Goal: Information Seeking & Learning: Check status

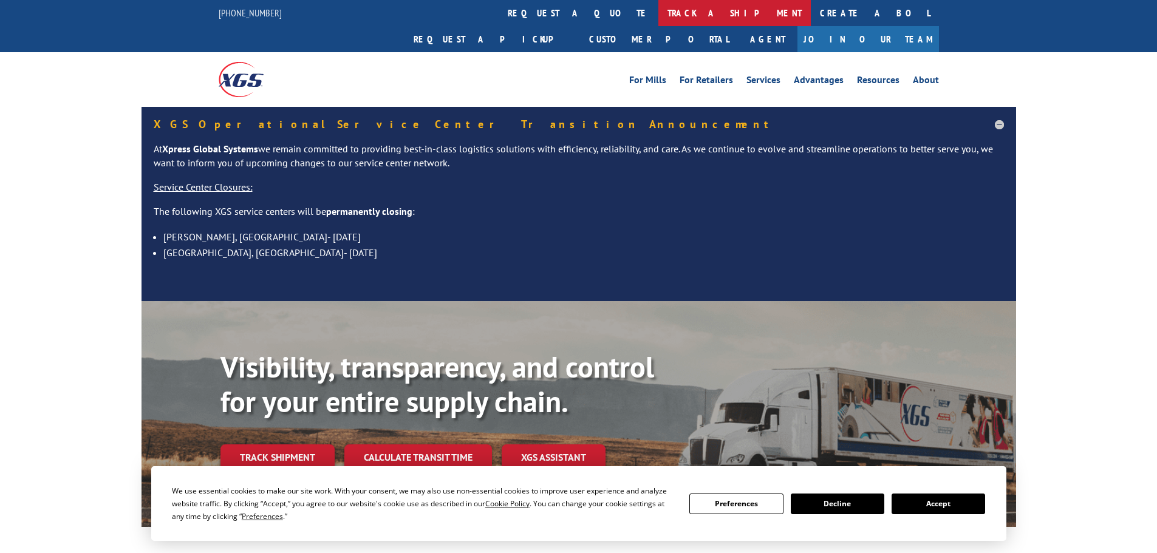
click at [658, 11] on link "track a shipment" at bounding box center [734, 13] width 152 height 26
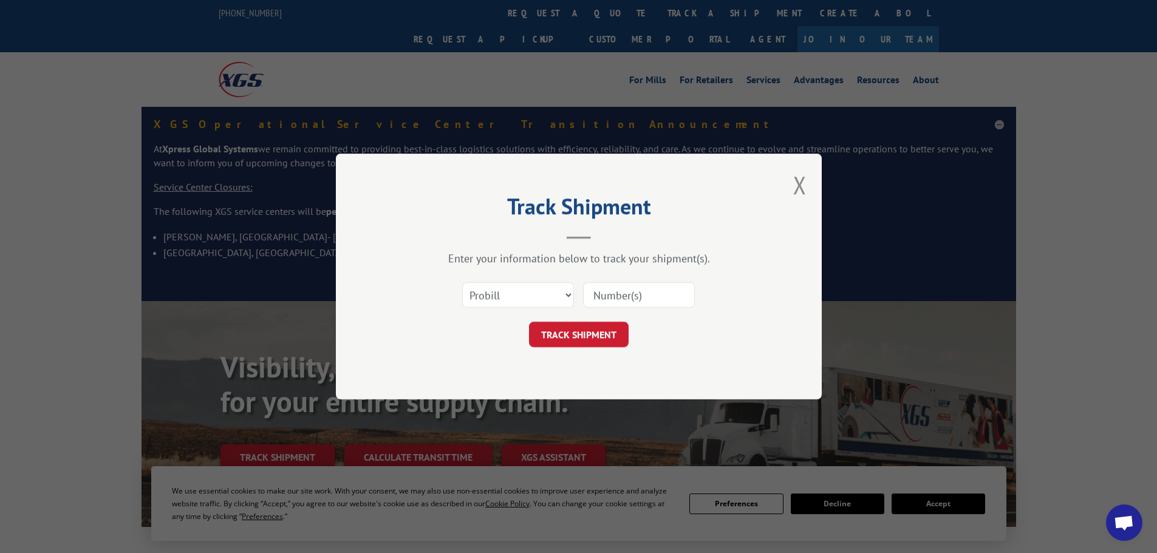
click at [645, 291] on input at bounding box center [639, 295] width 112 height 26
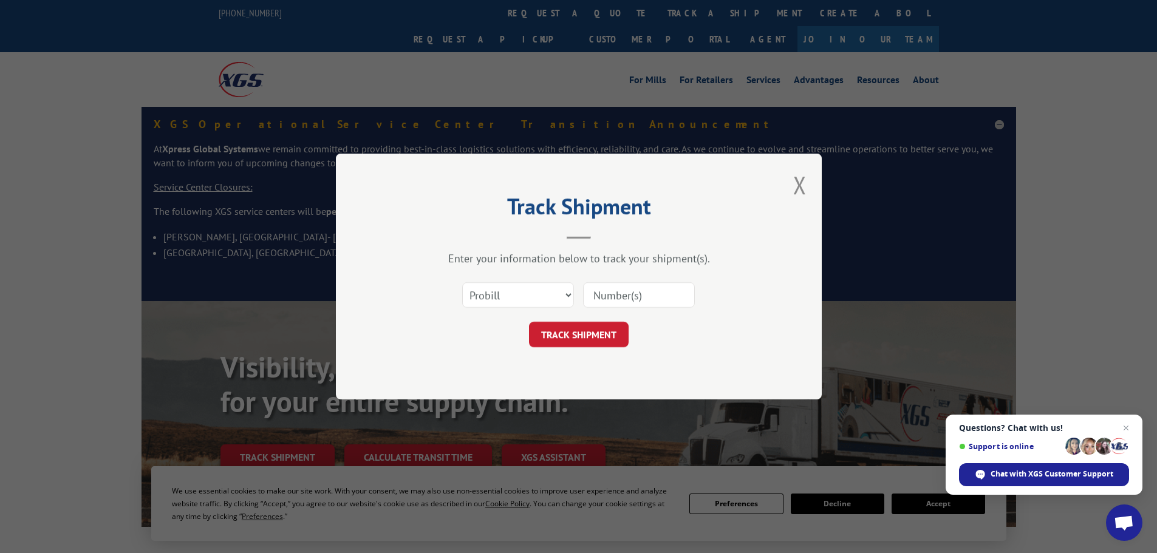
paste input "17227965"
type input "17227965"
click at [589, 336] on button "TRACK SHIPMENT" at bounding box center [579, 335] width 100 height 26
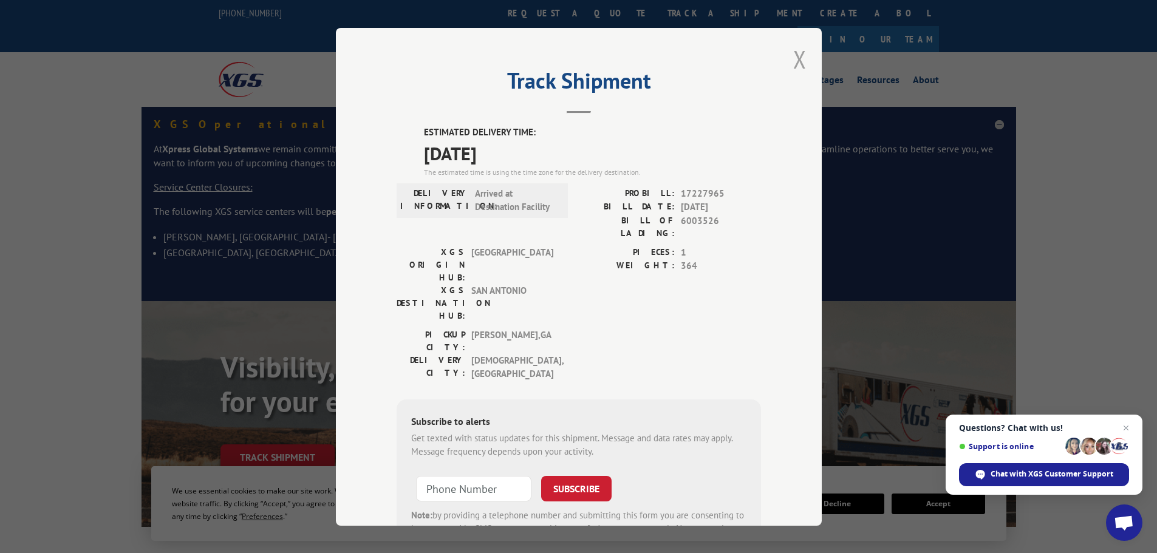
click at [796, 60] on button "Close modal" at bounding box center [799, 59] width 13 height 32
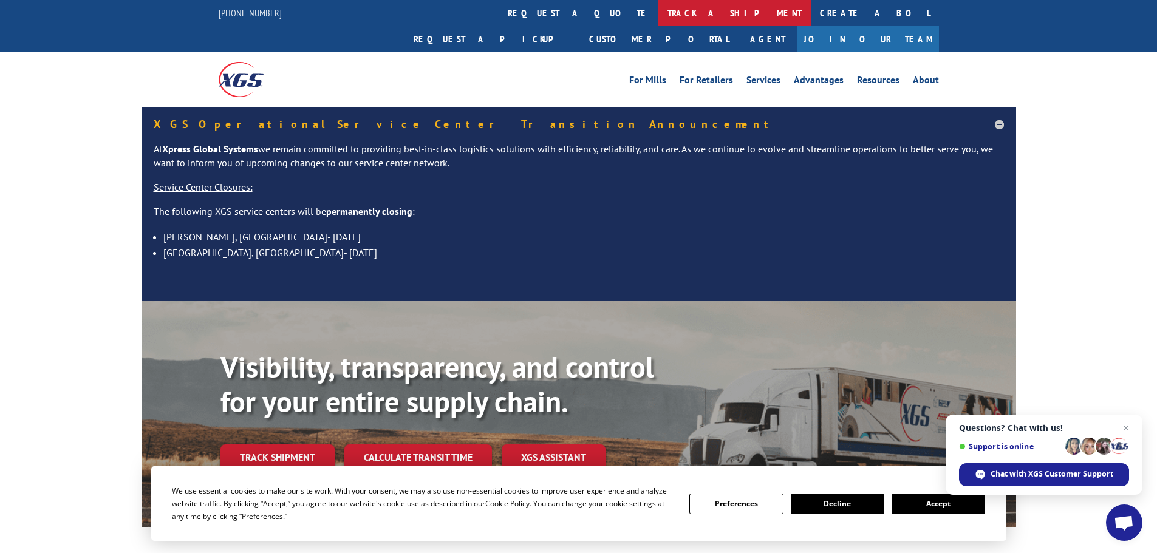
click at [658, 13] on link "track a shipment" at bounding box center [734, 13] width 152 height 26
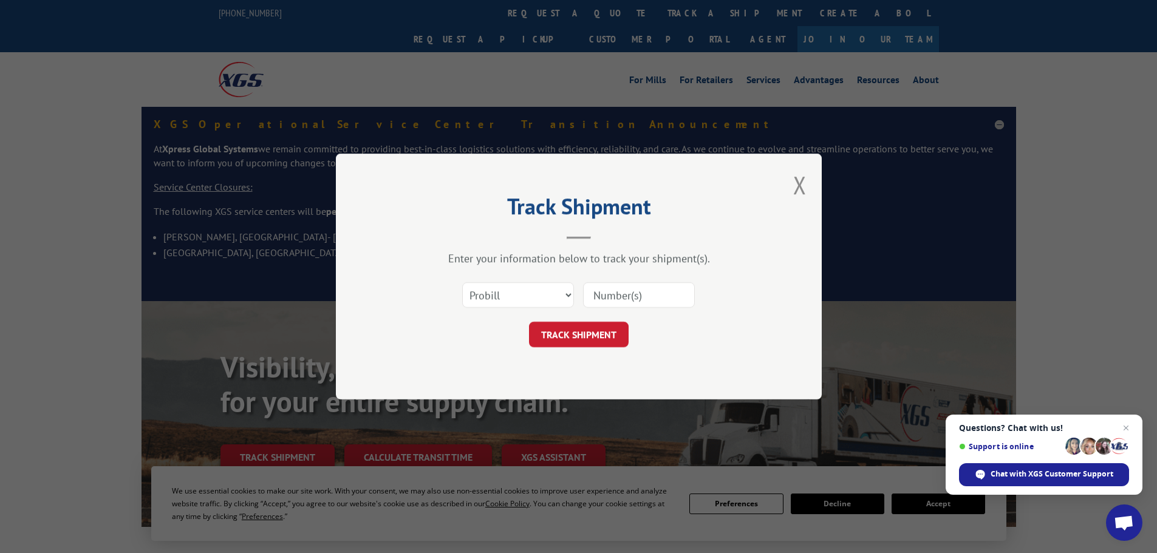
click at [608, 296] on input at bounding box center [639, 295] width 112 height 26
paste input "17227965"
type input "17227965"
click at [589, 328] on button "TRACK SHIPMENT" at bounding box center [579, 335] width 100 height 26
